Goal: Task Accomplishment & Management: Use online tool/utility

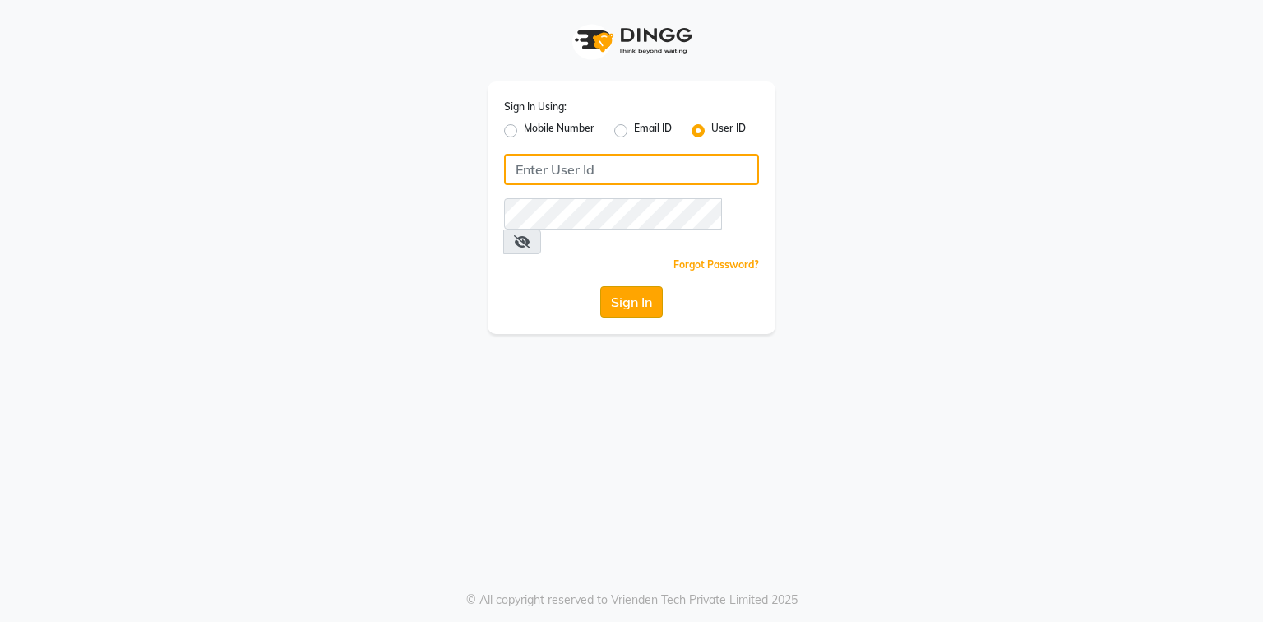
type input "e2296-01"
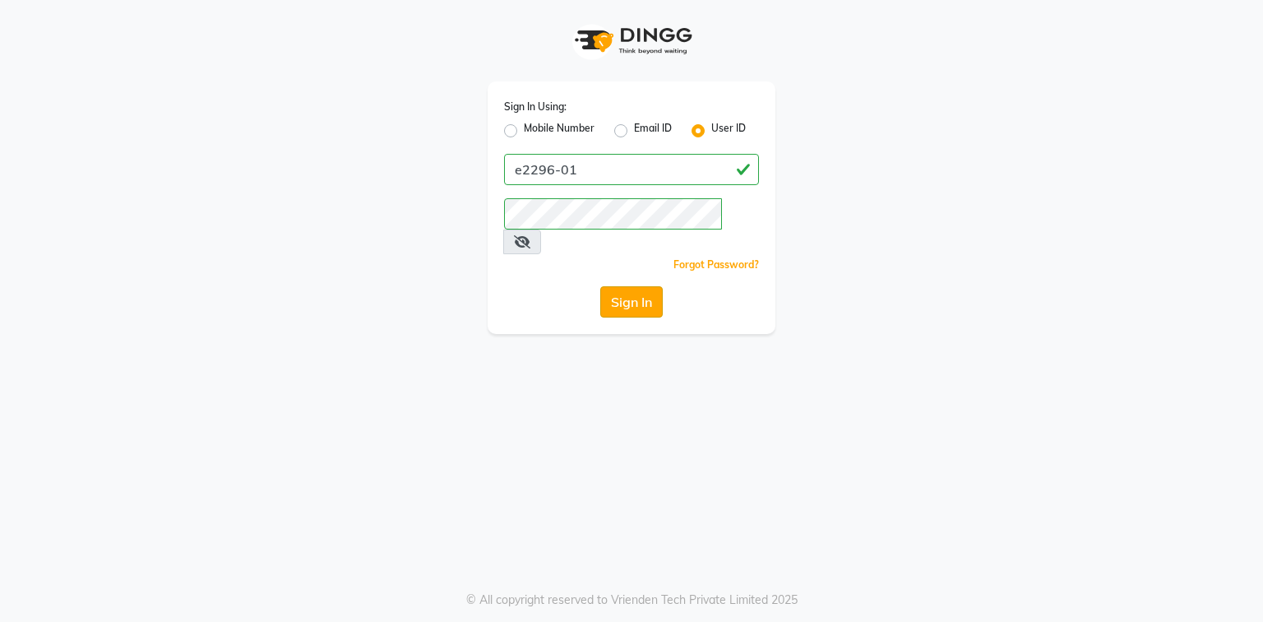
click at [647, 286] on button "Sign In" at bounding box center [631, 301] width 63 height 31
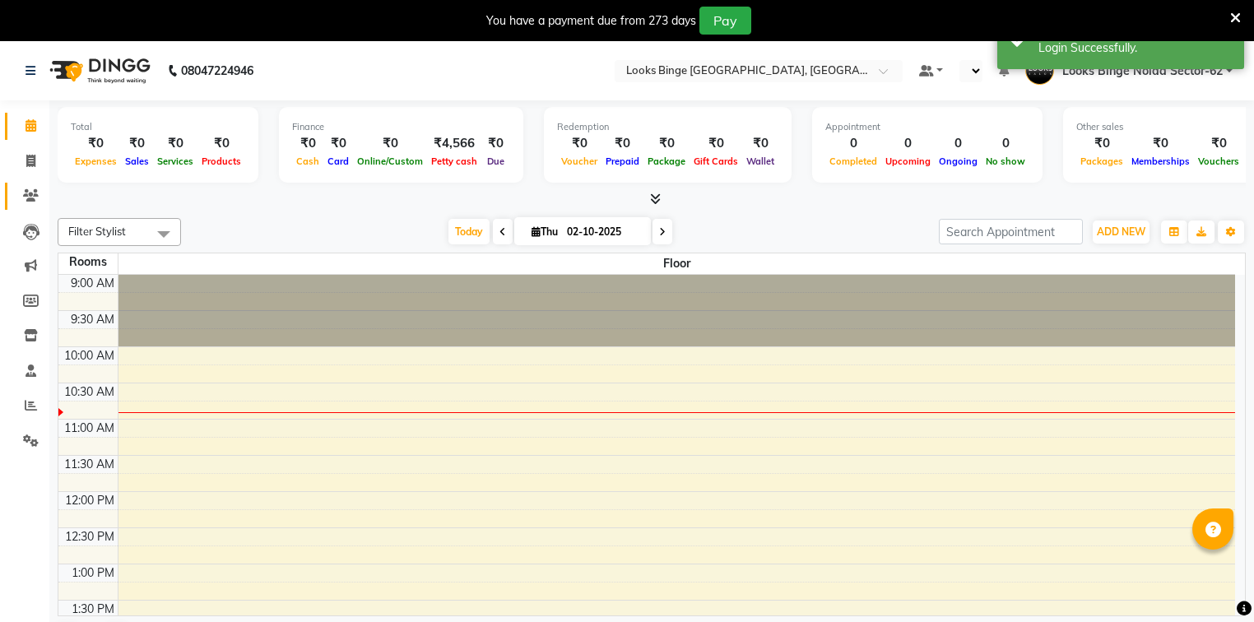
select select "en"
click at [36, 154] on span at bounding box center [30, 161] width 29 height 19
select select "service"
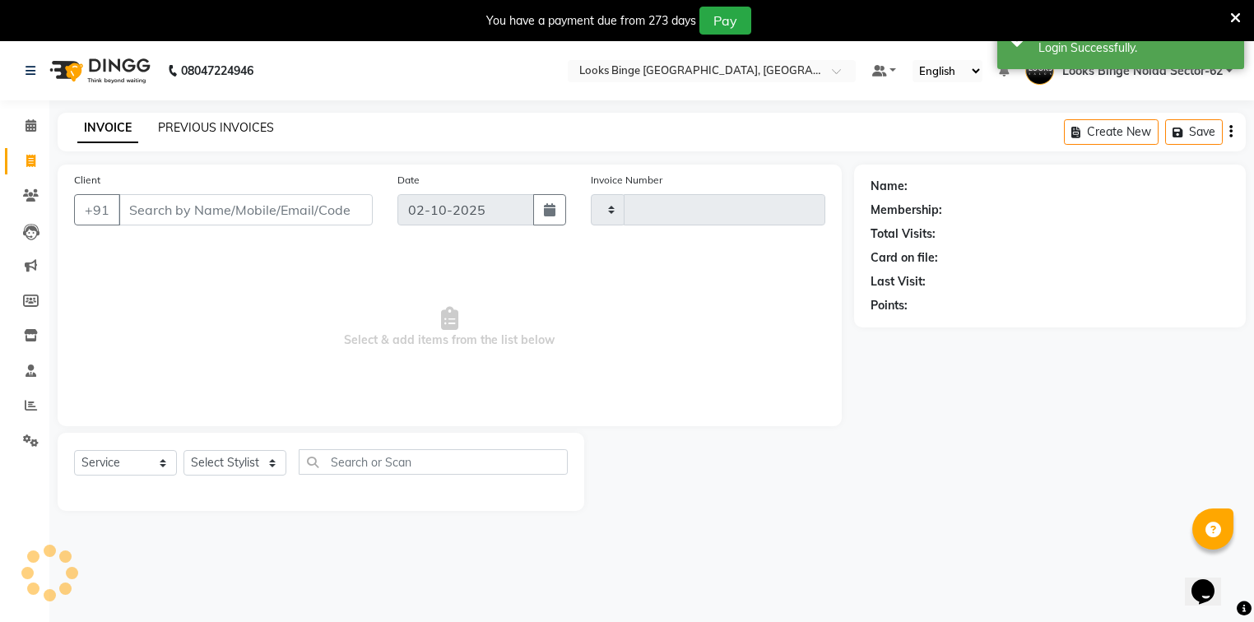
type input "2098"
select select "5378"
click at [207, 124] on link "PREVIOUS INVOICES" at bounding box center [216, 127] width 116 height 15
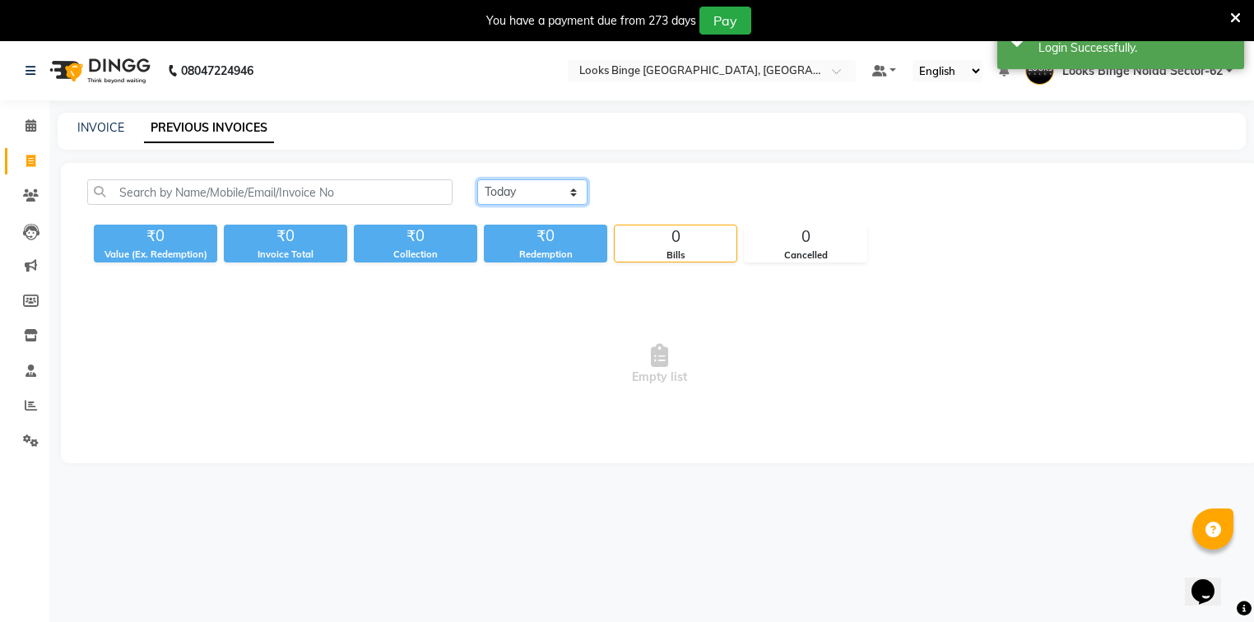
click at [567, 190] on select "[DATE] [DATE] Custom Range" at bounding box center [532, 191] width 110 height 25
select select "[DATE]"
click at [477, 179] on select "[DATE] [DATE] Custom Range" at bounding box center [532, 191] width 110 height 25
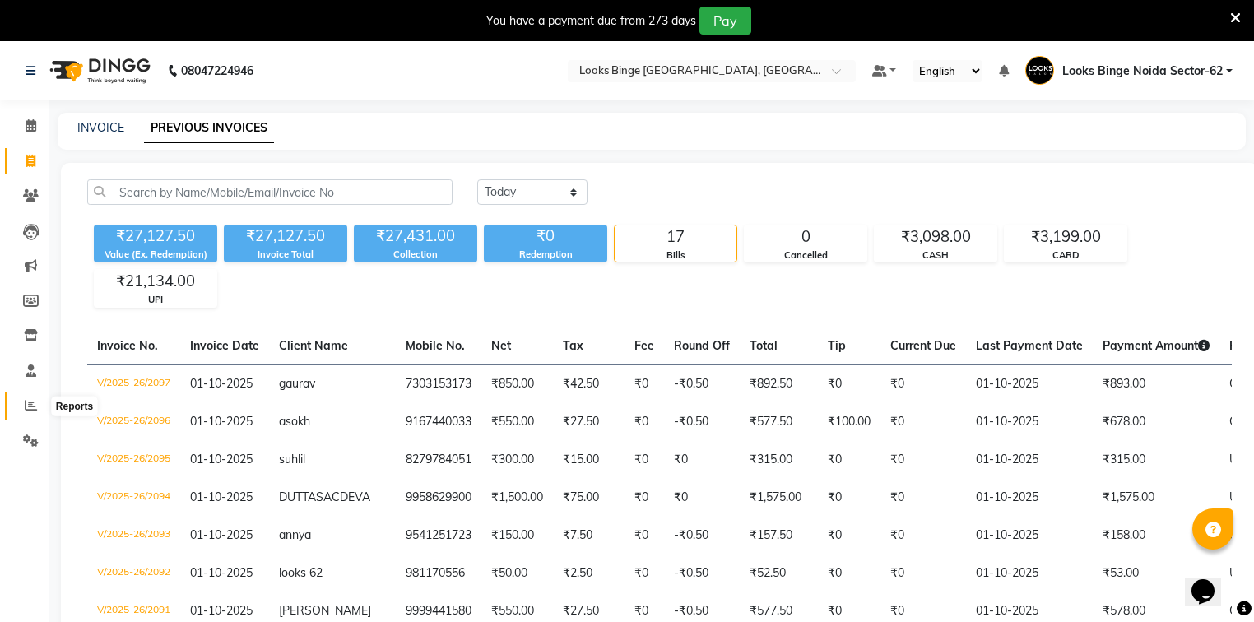
click at [22, 402] on span at bounding box center [30, 405] width 29 height 19
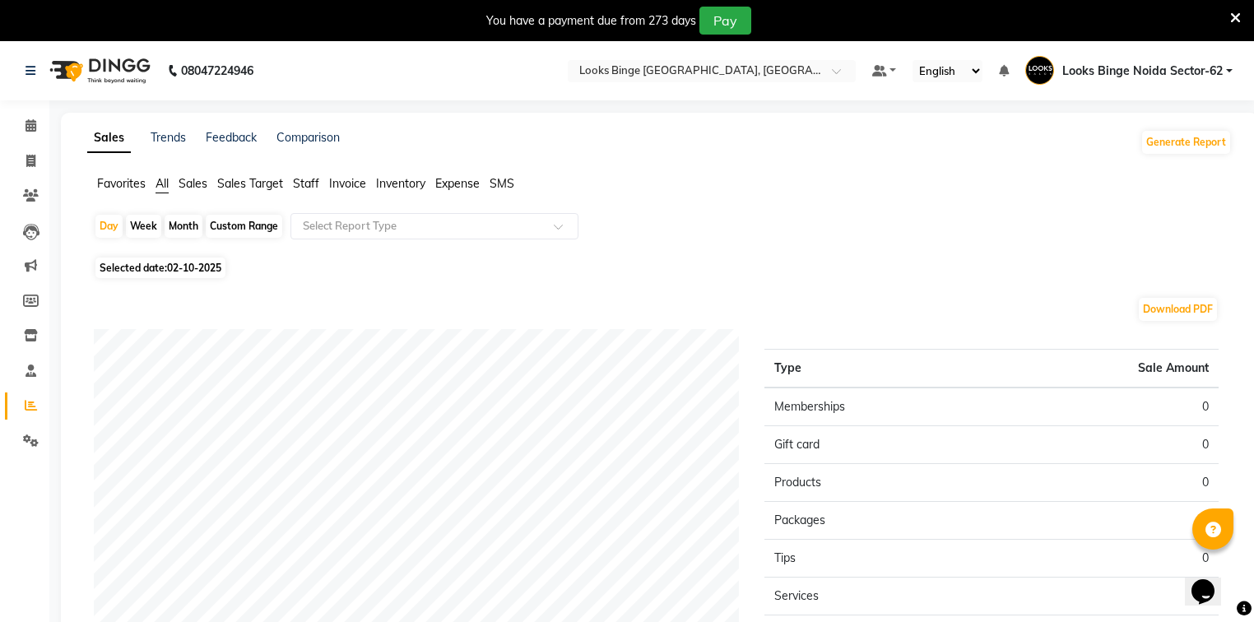
click at [189, 275] on span "Selected date: [DATE]" at bounding box center [160, 267] width 130 height 21
select select "10"
select select "2025"
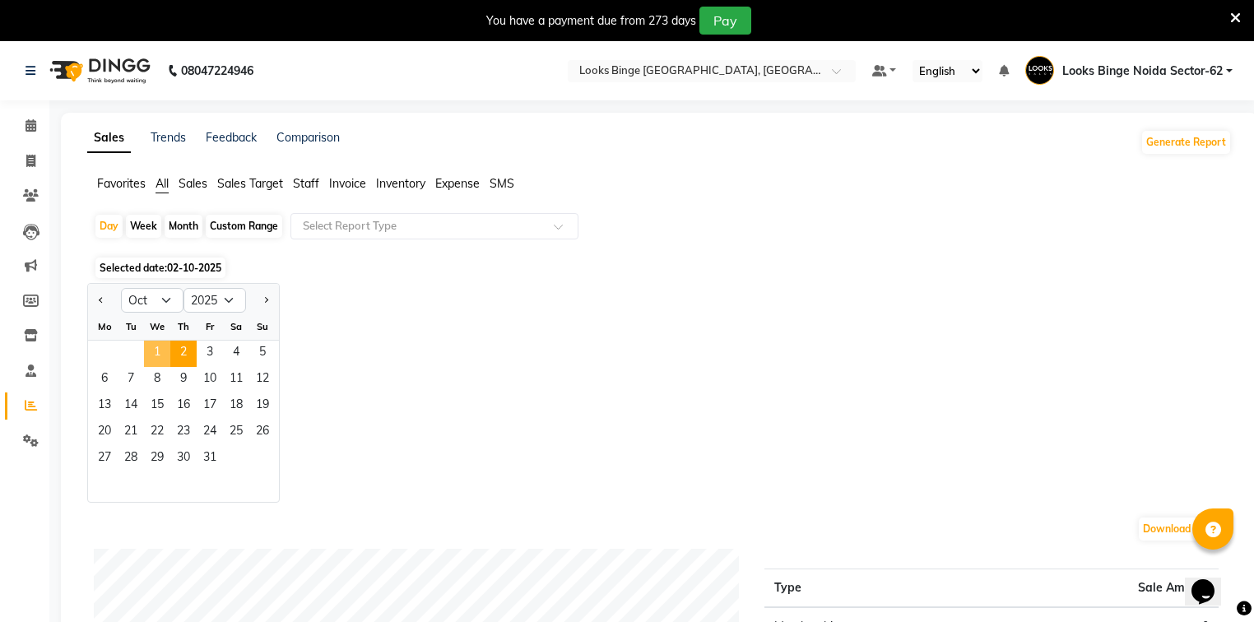
click at [148, 355] on span "1" at bounding box center [157, 354] width 26 height 26
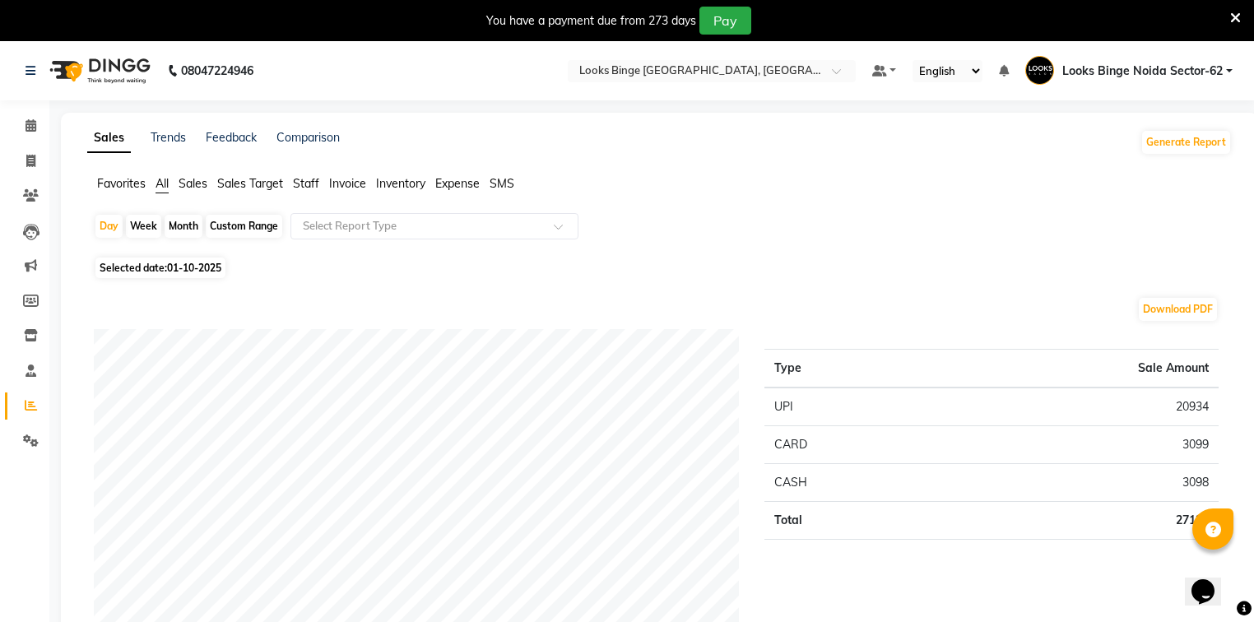
click at [303, 185] on span "Staff" at bounding box center [306, 183] width 26 height 15
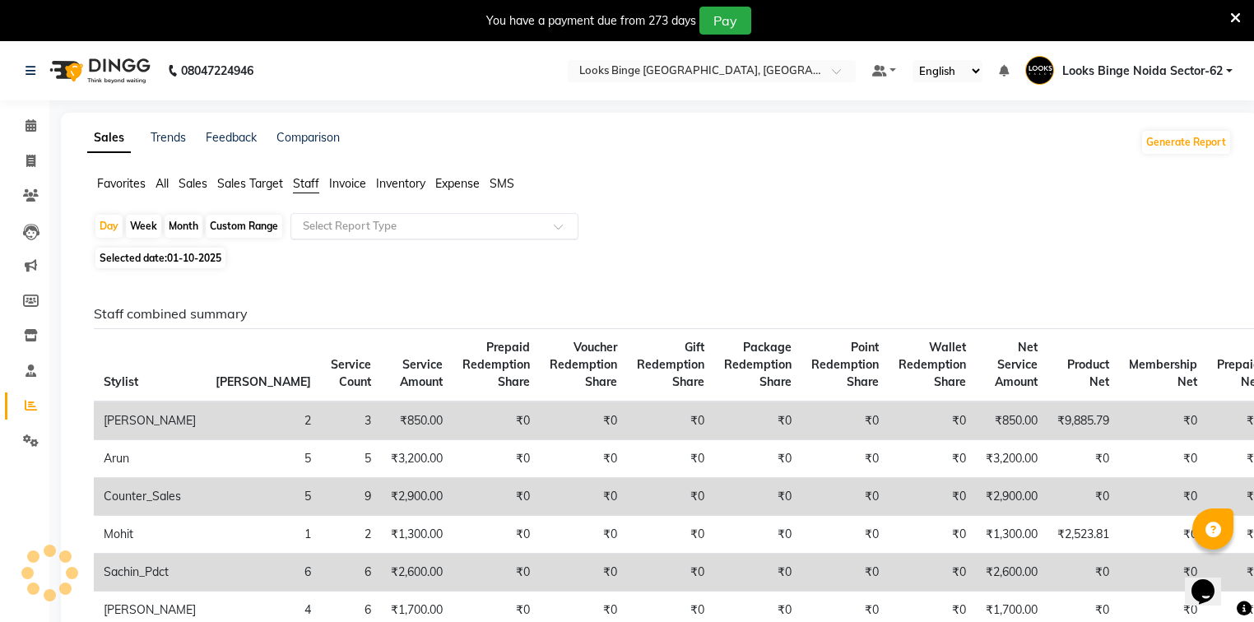
click at [309, 225] on input "text" at bounding box center [417, 226] width 237 height 16
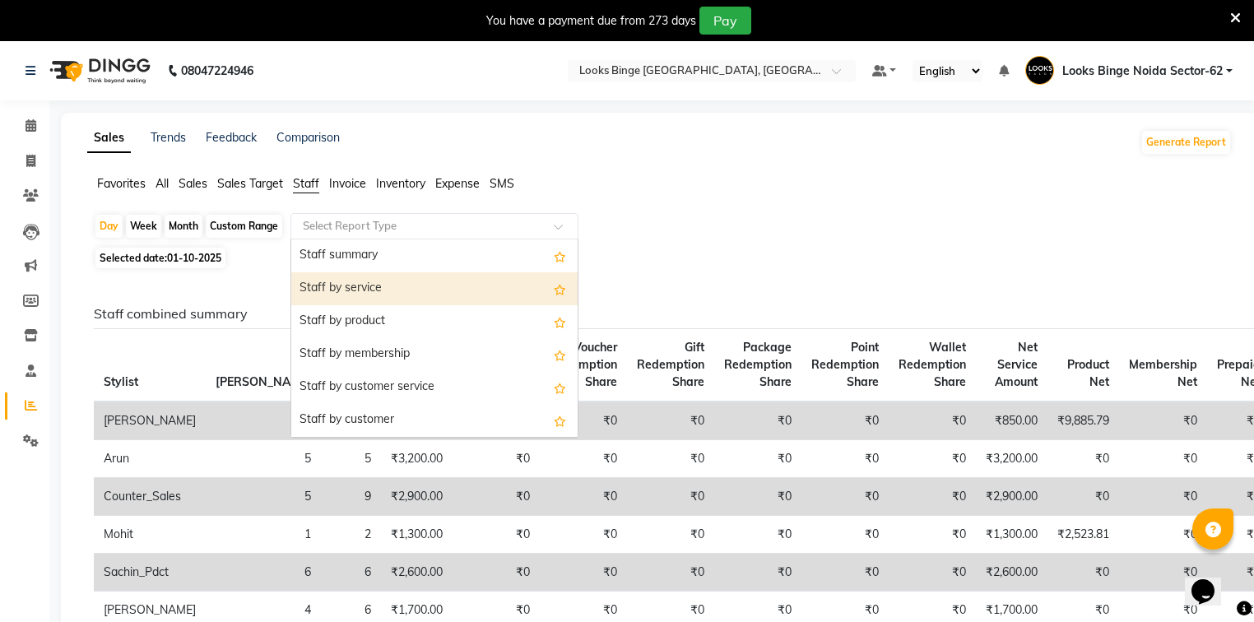
click at [328, 283] on div "Staff by service" at bounding box center [434, 288] width 286 height 33
select select "full_report"
select select "pdf"
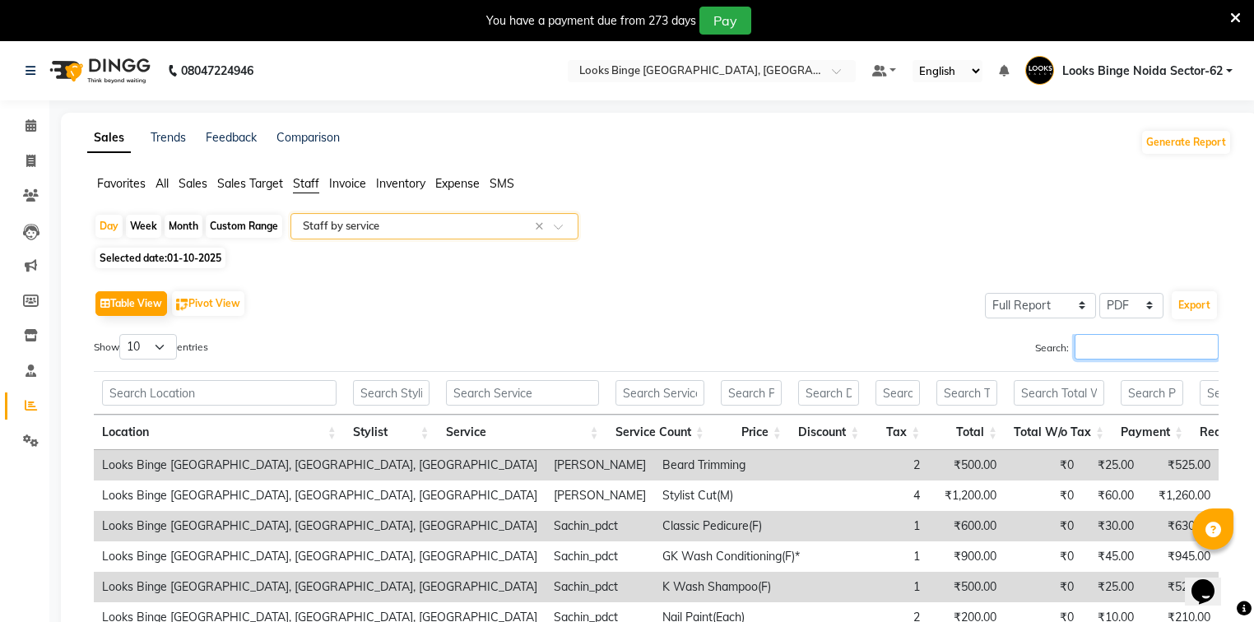
click at [1172, 355] on input "Search:" at bounding box center [1146, 346] width 144 height 25
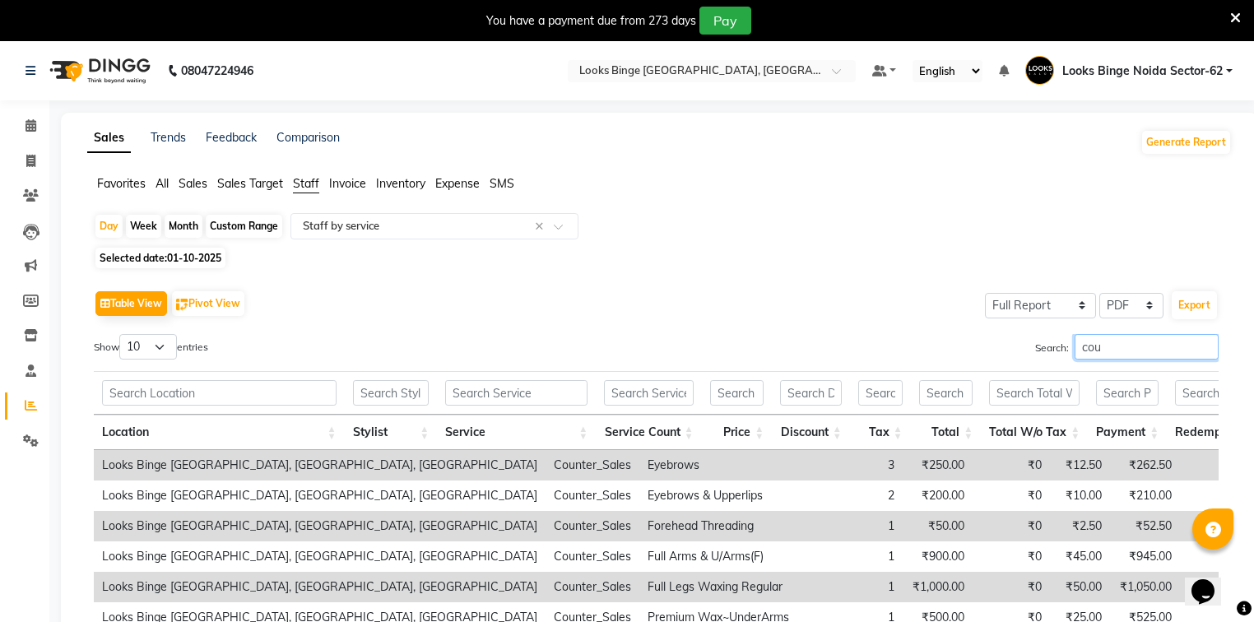
type input "cou"
click at [22, 175] on li "Invoice" at bounding box center [24, 161] width 49 height 35
click at [25, 161] on span at bounding box center [30, 161] width 29 height 19
select select "service"
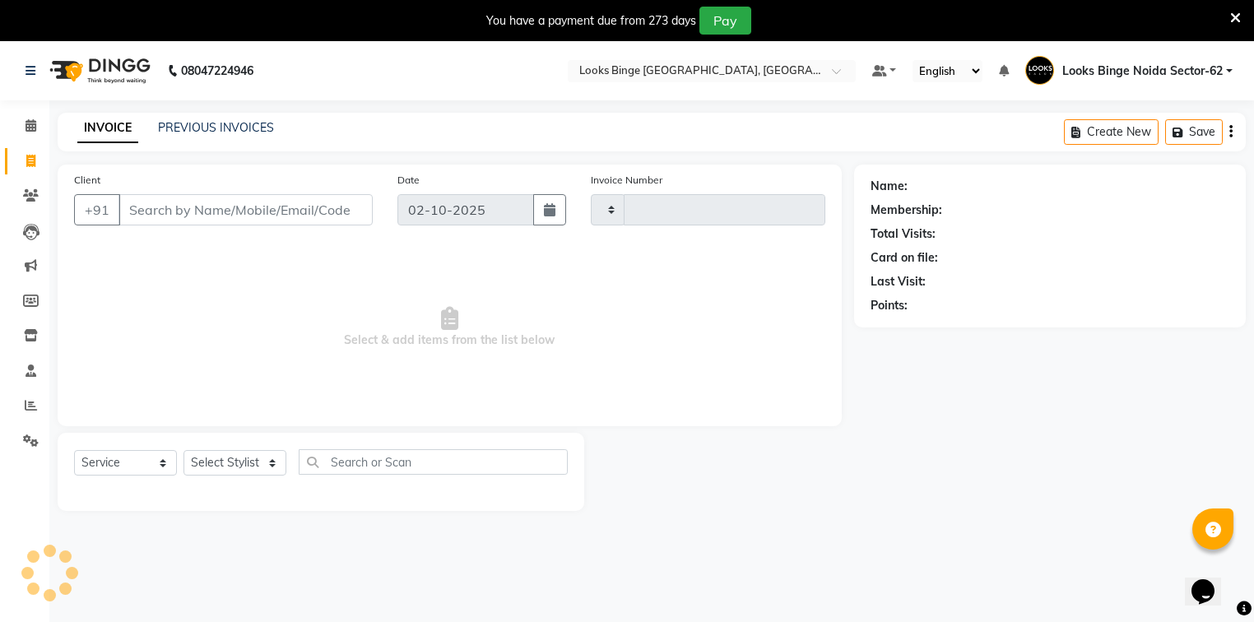
type input "2098"
select select "5378"
